Goal: Information Seeking & Learning: Learn about a topic

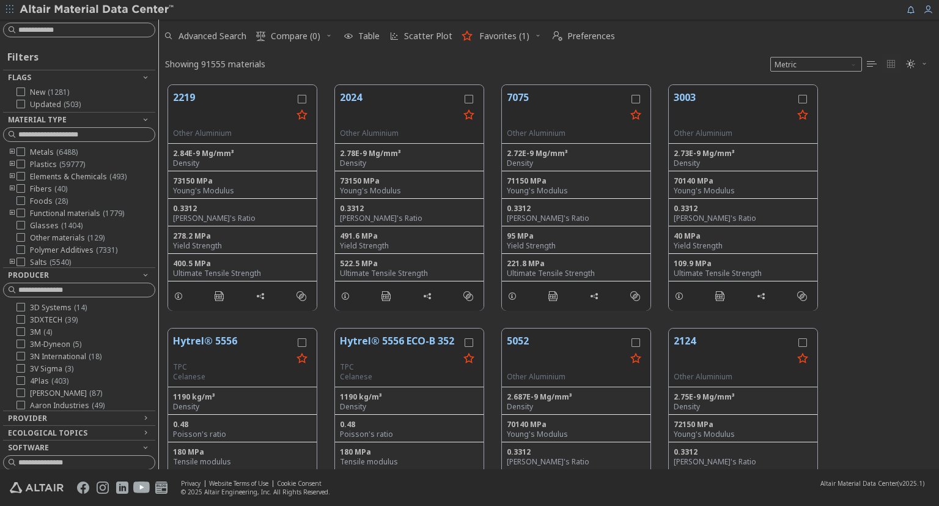
scroll to position [394, 780]
click at [86, 29] on input at bounding box center [86, 30] width 136 height 12
type input "*"
click at [12, 152] on icon "toogle group" at bounding box center [12, 152] width 9 height 10
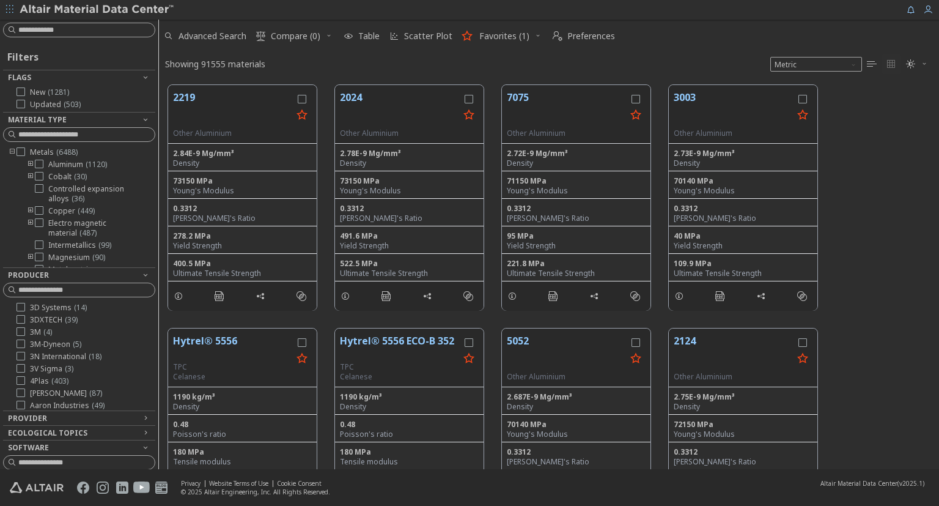
click at [30, 166] on icon "toogle group" at bounding box center [30, 165] width 9 height 10
click at [57, 235] on icon at bounding box center [57, 237] width 9 height 9
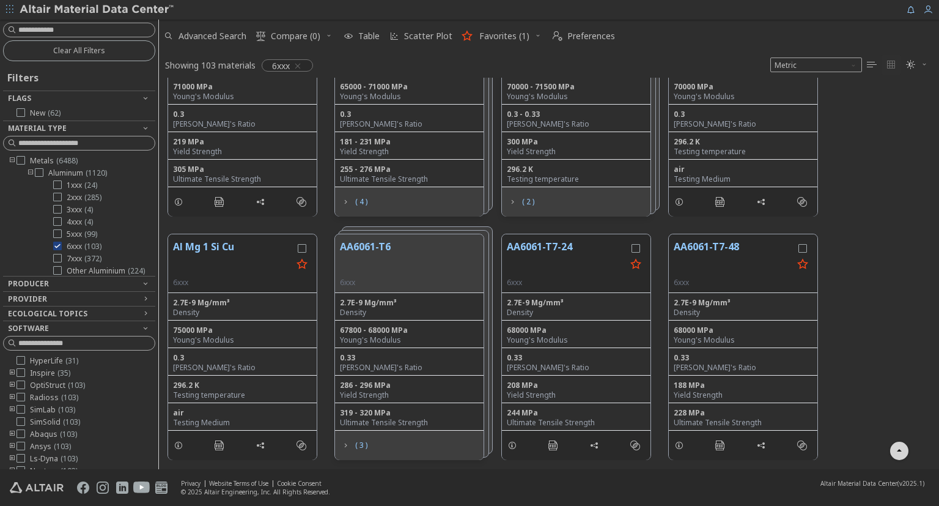
scroll to position [117, 0]
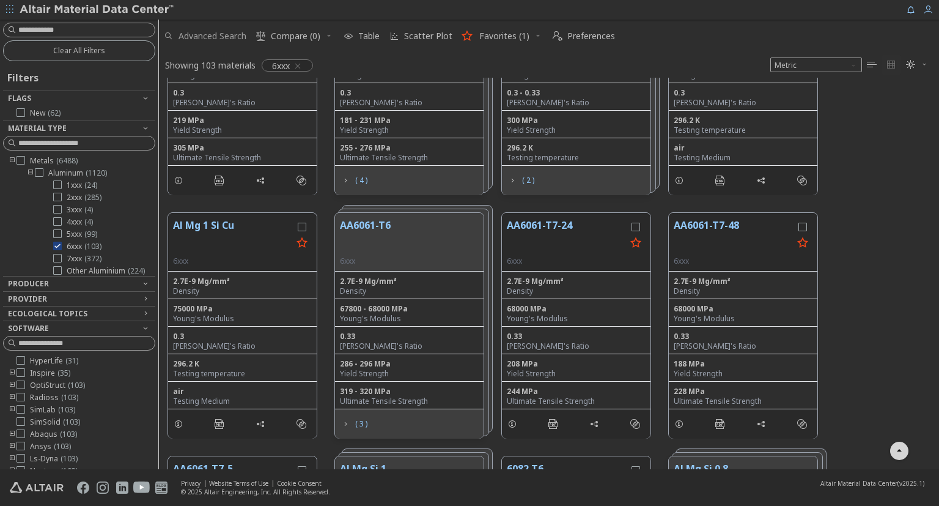
click at [224, 40] on span "Advanced Search" at bounding box center [213, 36] width 68 height 9
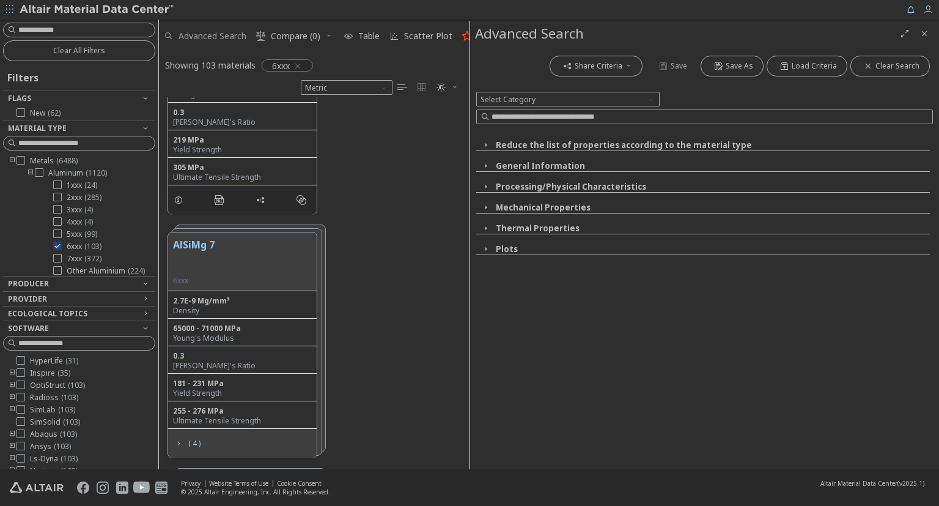
scroll to position [372, 311]
click at [481, 252] on icon "button" at bounding box center [486, 249] width 10 height 10
click at [503, 263] on icon at bounding box center [500, 261] width 9 height 9
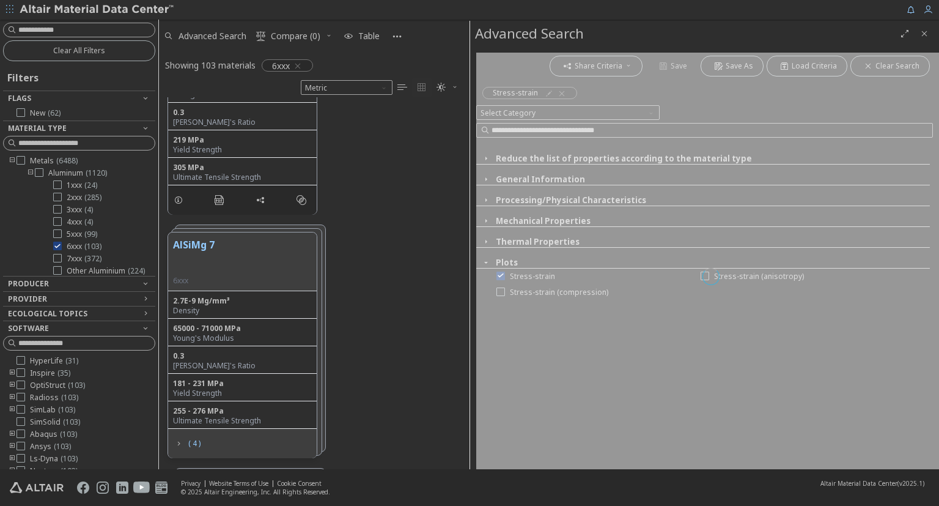
scroll to position [0, 0]
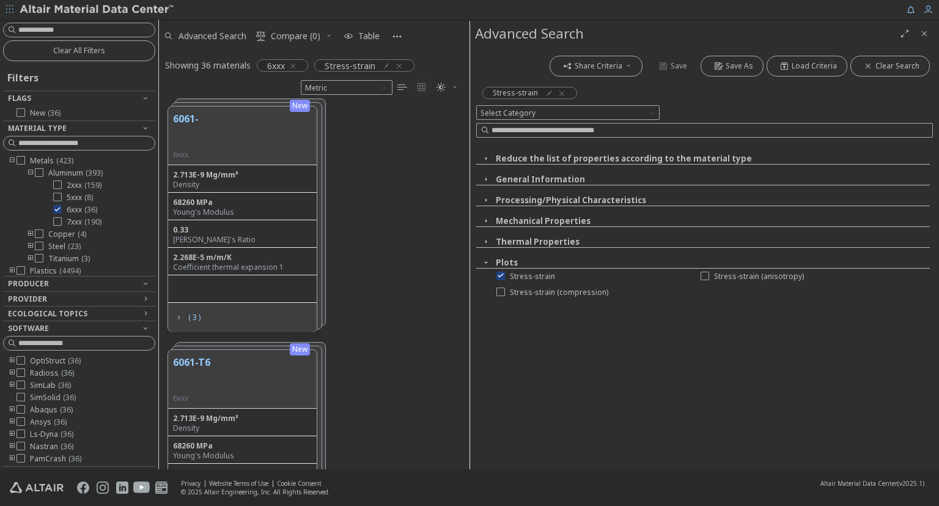
click at [927, 40] on span "Close" at bounding box center [924, 34] width 15 height 20
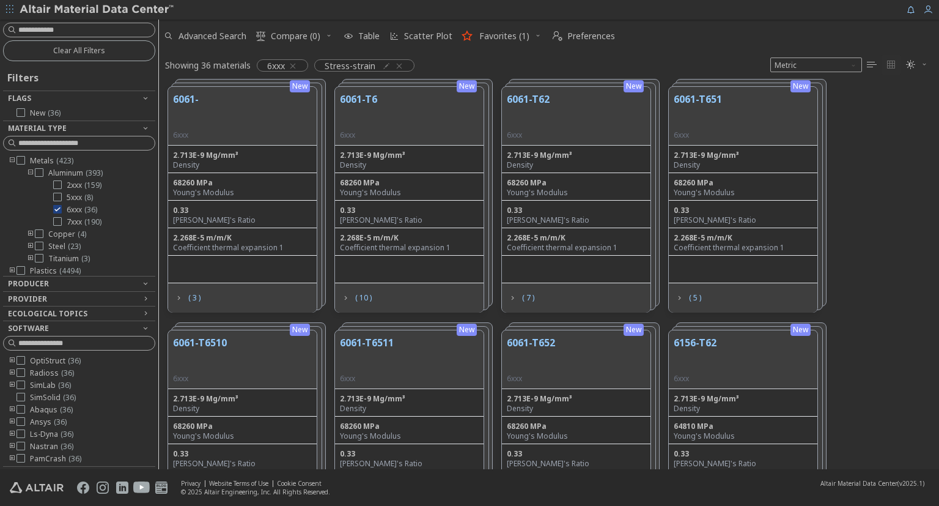
click at [361, 97] on button "6061-T6" at bounding box center [358, 111] width 37 height 39
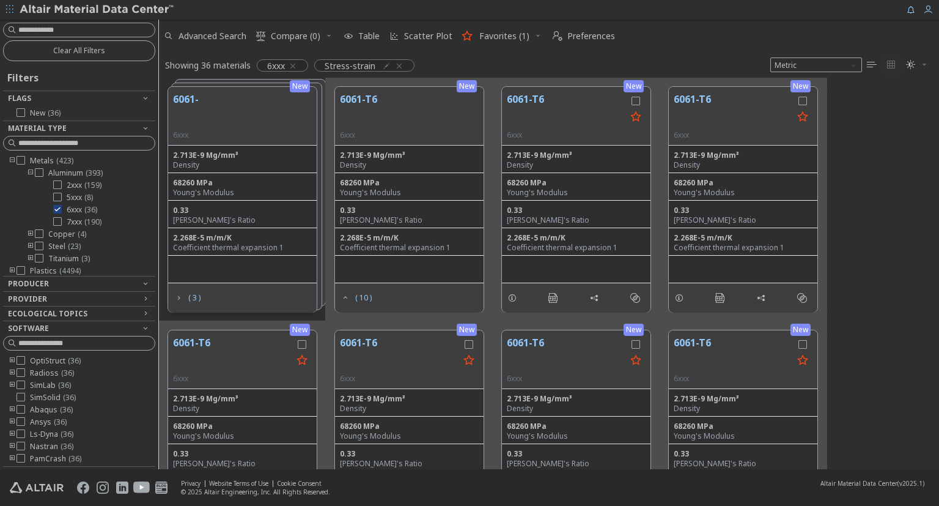
click at [359, 101] on button "6061-T6" at bounding box center [358, 111] width 37 height 39
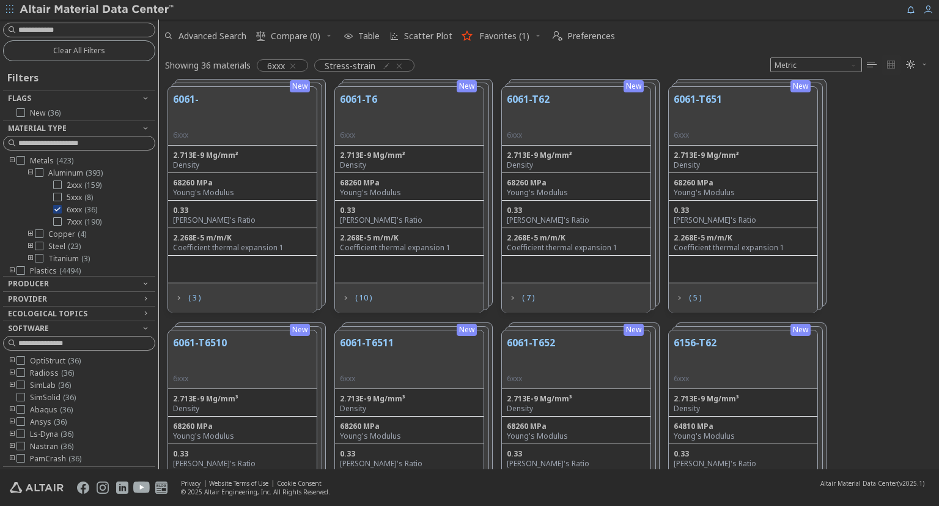
click at [359, 101] on button "6061-T6" at bounding box center [358, 111] width 37 height 39
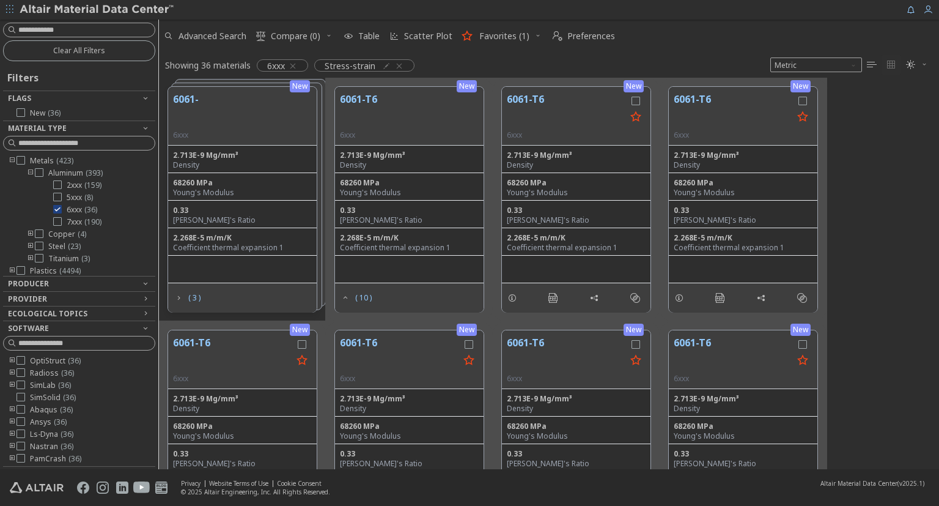
click at [540, 98] on button "6061-T6" at bounding box center [566, 111] width 119 height 39
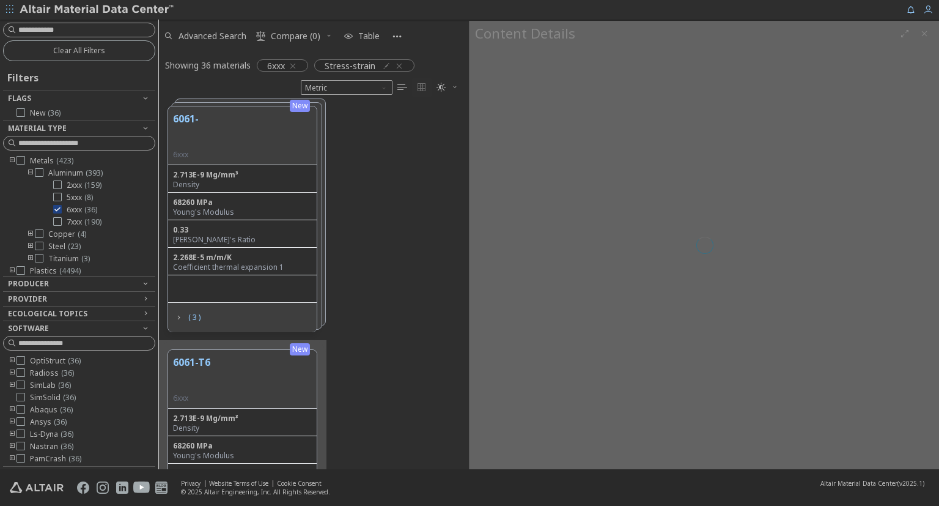
scroll to position [372, 311]
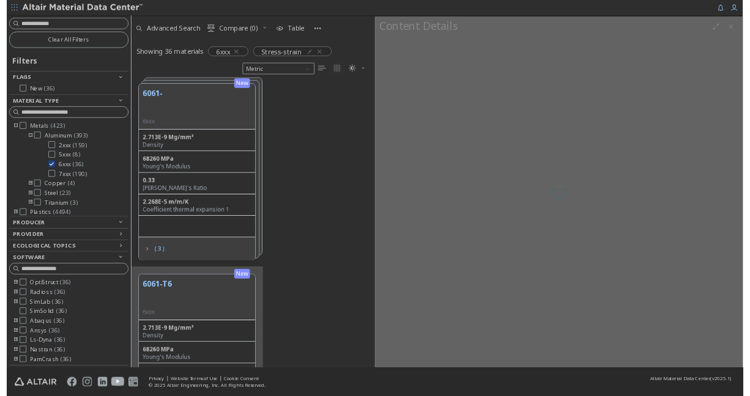
scroll to position [361, 0]
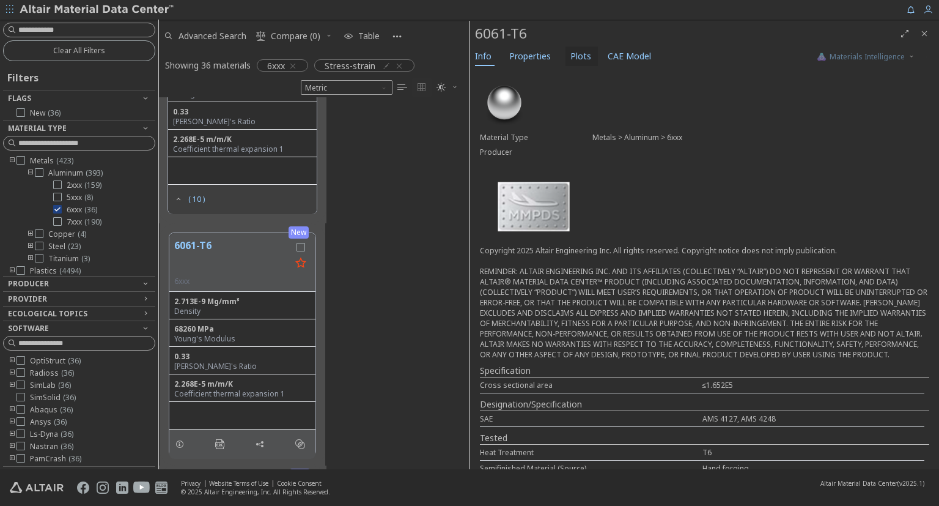
click at [574, 57] on span "Plots" at bounding box center [580, 56] width 21 height 20
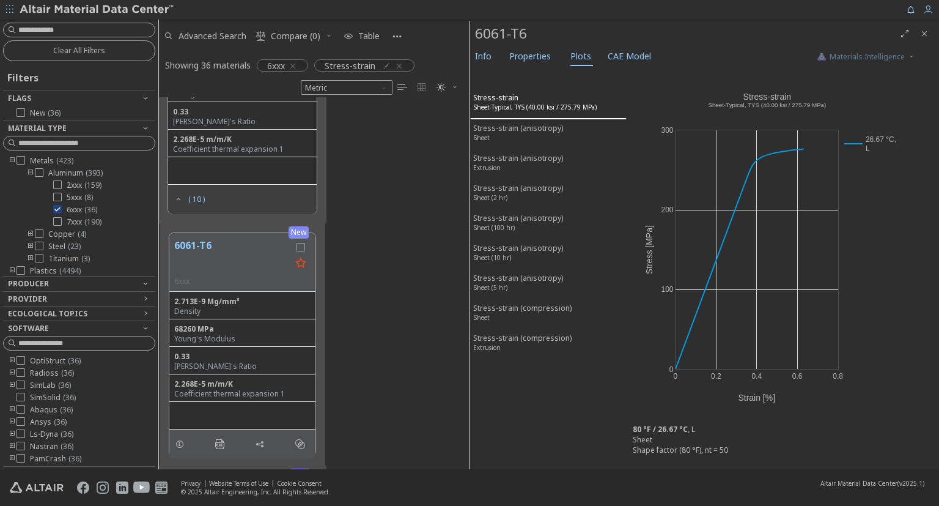
click at [517, 99] on div "Stress-strain Sheet-Typical, TYS (40.00 ksi / 275.79 MPa)" at bounding box center [534, 103] width 123 height 23
click at [518, 57] on span "Properties" at bounding box center [530, 56] width 42 height 20
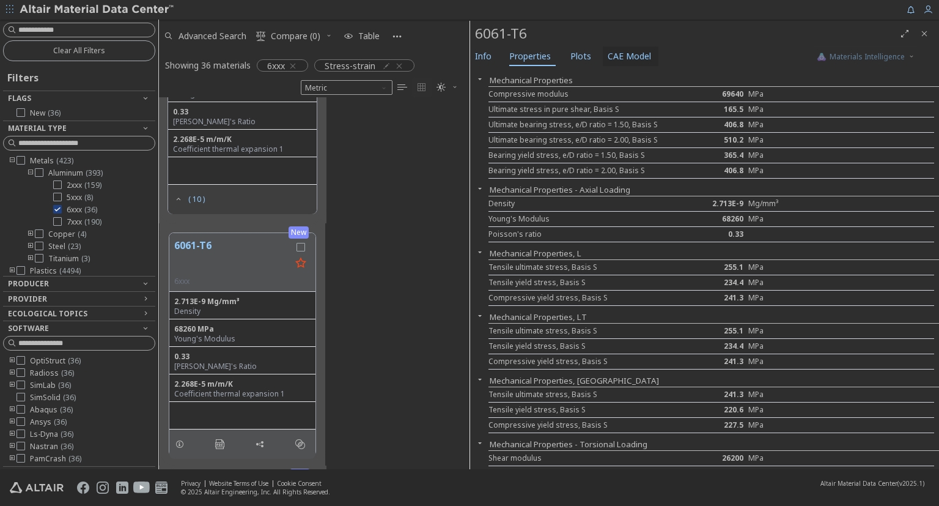
click at [618, 56] on span "CAE Model" at bounding box center [629, 56] width 43 height 20
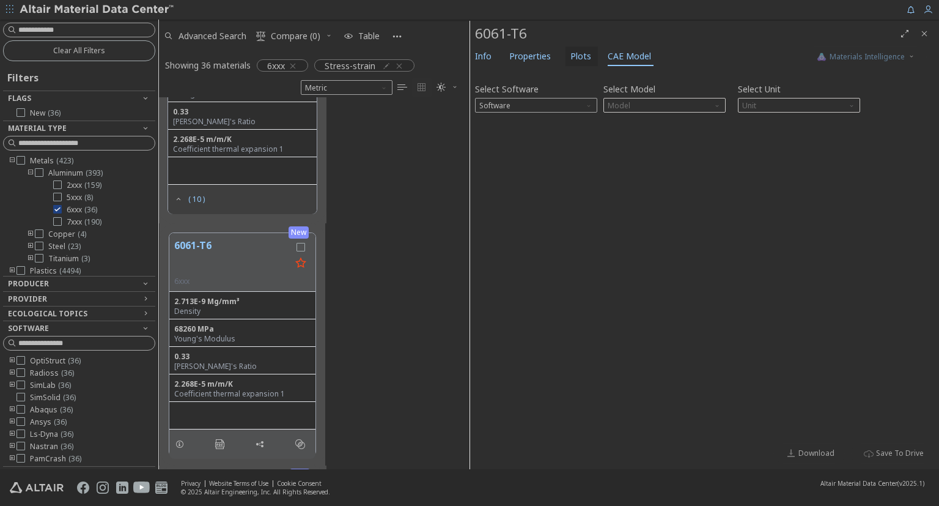
click at [582, 56] on span "Plots" at bounding box center [580, 56] width 21 height 20
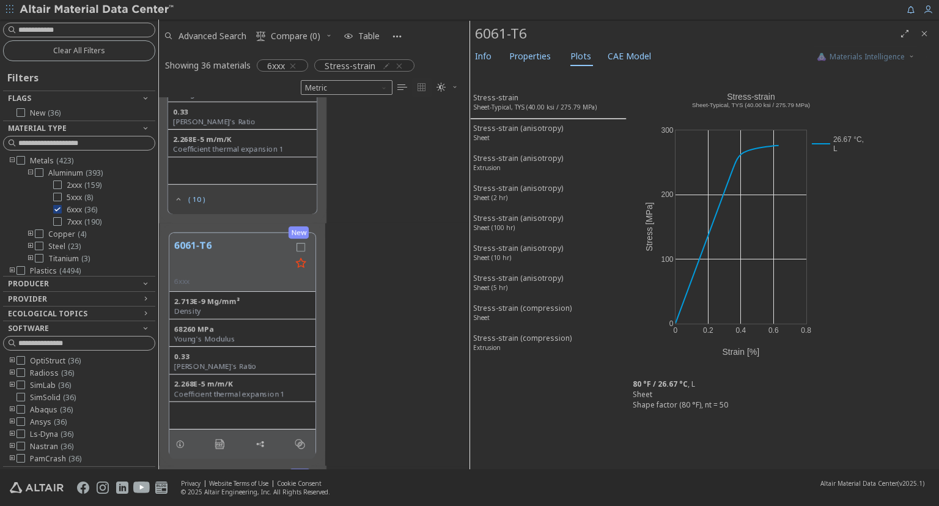
scroll to position [372, 311]
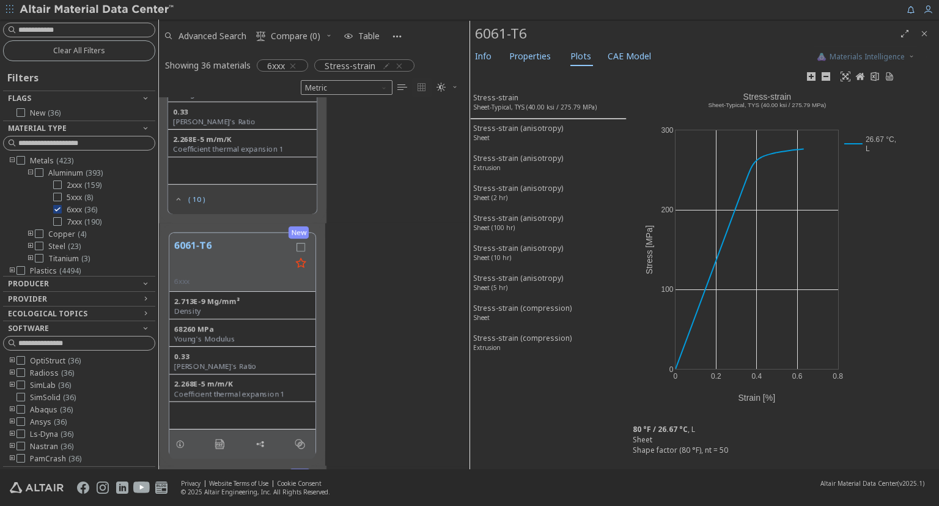
click at [686, 341] on body "Feedback Clear All Filters Filters Flags New ( 36 ) Material Type Metals ( 423 …" at bounding box center [469, 253] width 939 height 506
